Goal: Understand process/instructions: Learn how to perform a task or action

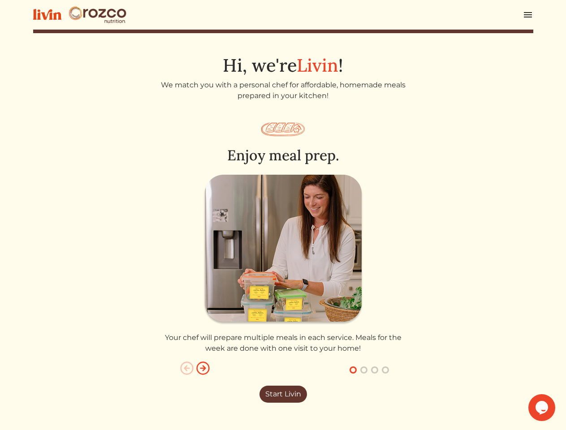
click at [283, 215] on img at bounding box center [283, 250] width 160 height 150
click at [528, 15] on img at bounding box center [527, 14] width 11 height 11
click at [203, 368] on img "button" at bounding box center [203, 368] width 14 height 14
click at [353, 370] on button "button" at bounding box center [352, 370] width 11 height 11
click at [364, 370] on button "button" at bounding box center [363, 370] width 11 height 11
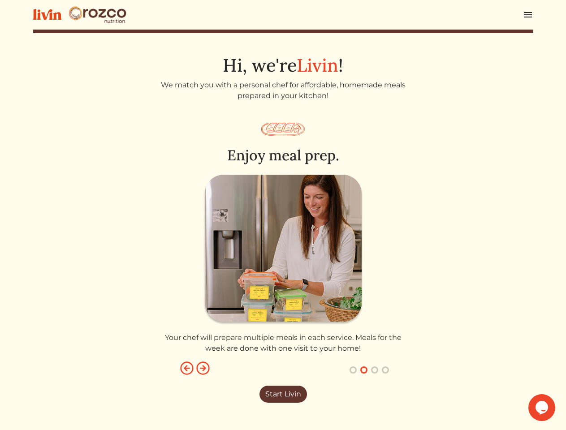
click at [374, 370] on button "button" at bounding box center [374, 370] width 11 height 11
click at [385, 370] on button "button" at bounding box center [385, 370] width 11 height 11
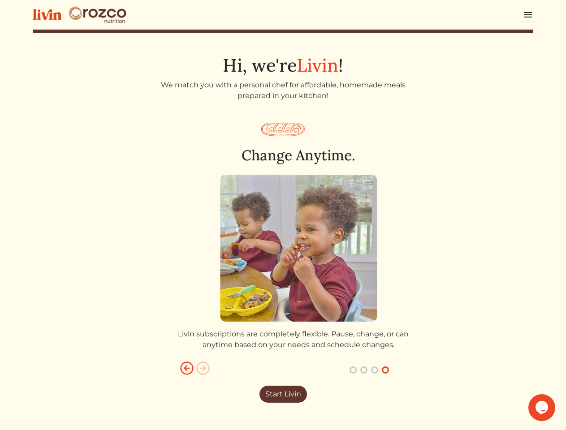
click at [541, 407] on icon "$i18n('chat', 'chat_widget')" at bounding box center [541, 407] width 13 height 13
